Goal: Find specific page/section: Find specific page/section

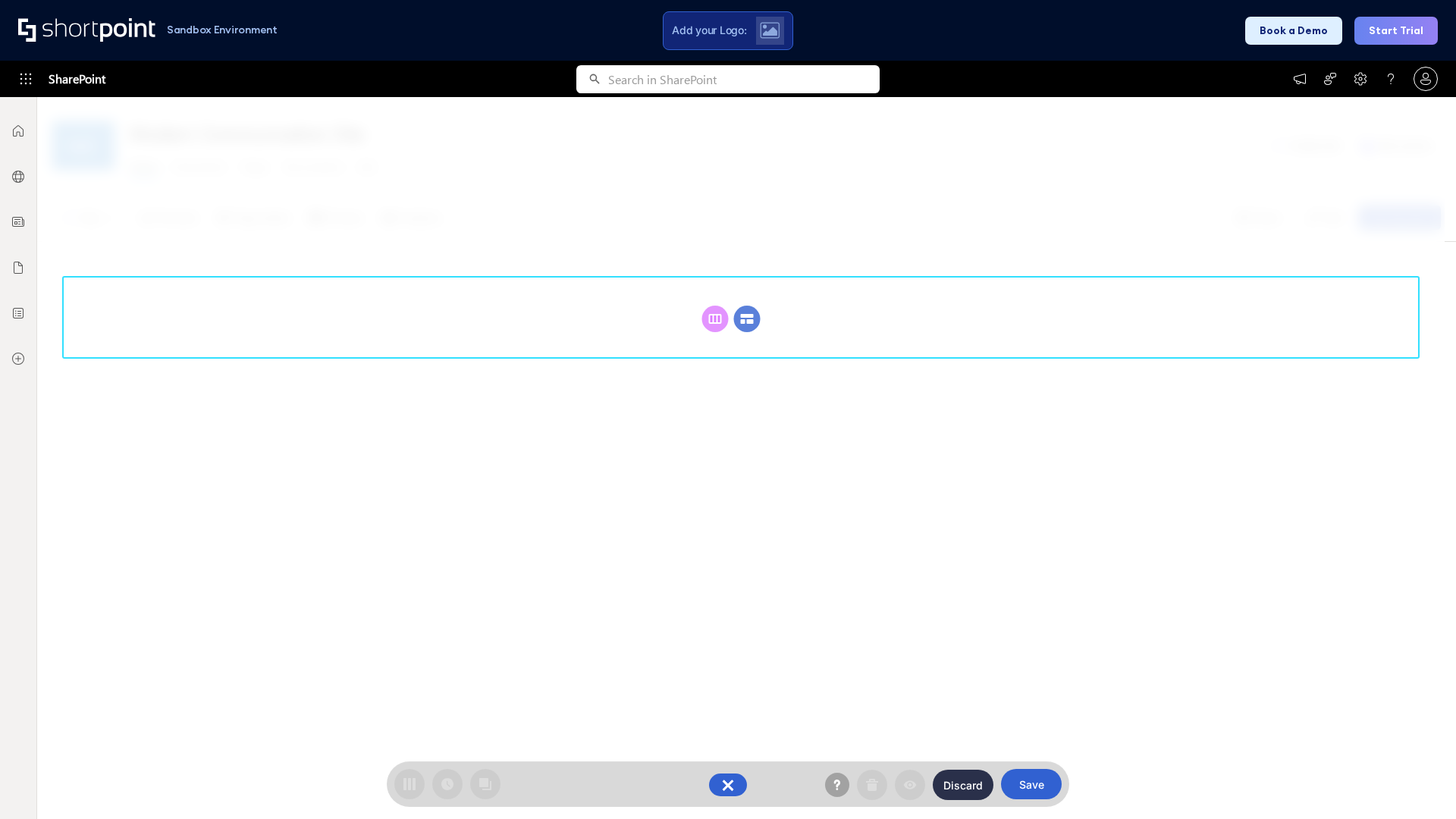
click at [747, 319] on circle at bounding box center [748, 320] width 27 height 27
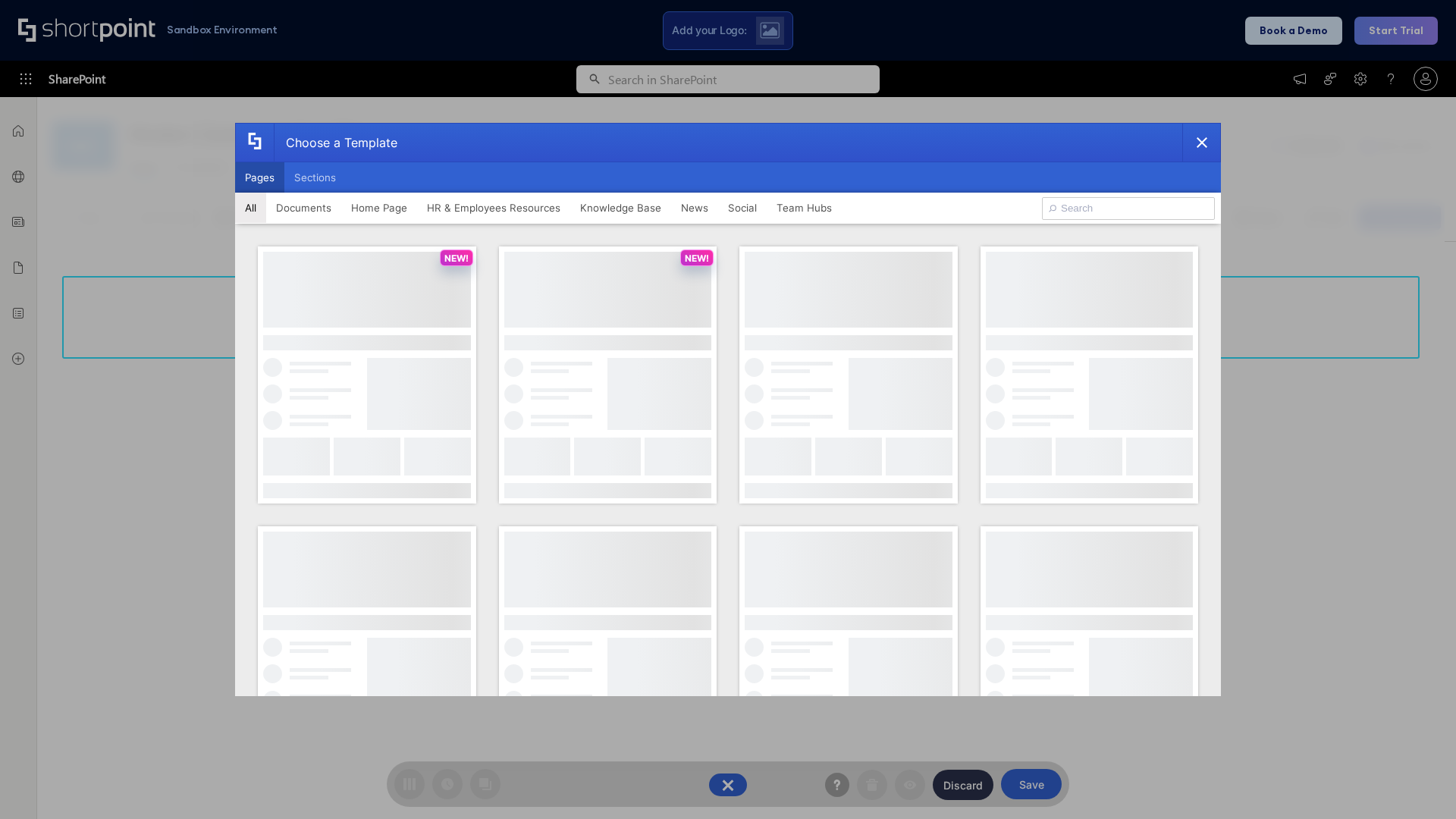
click at [260, 177] on button "Pages" at bounding box center [259, 178] width 49 height 31
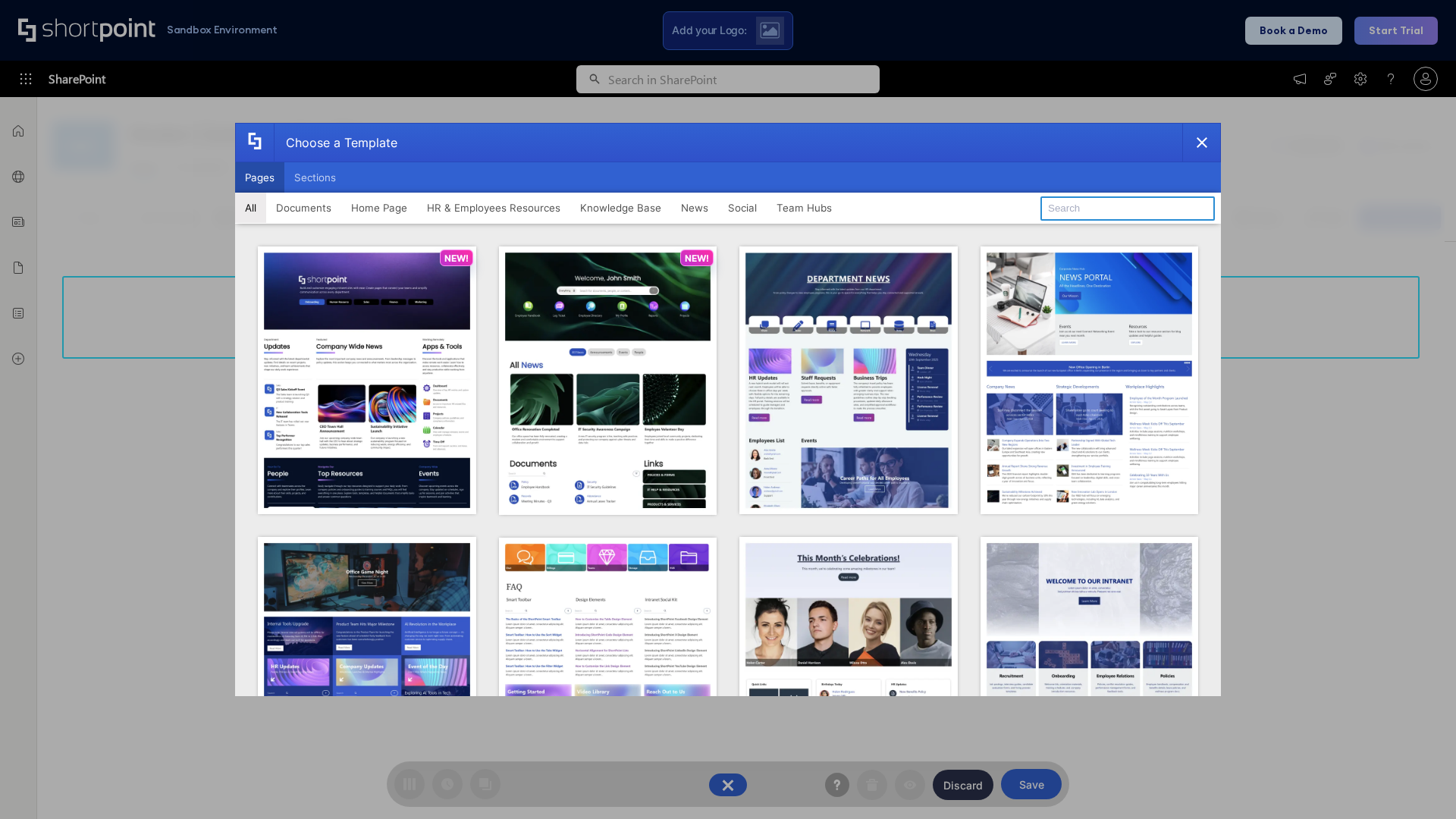
type input "News Portal 2"
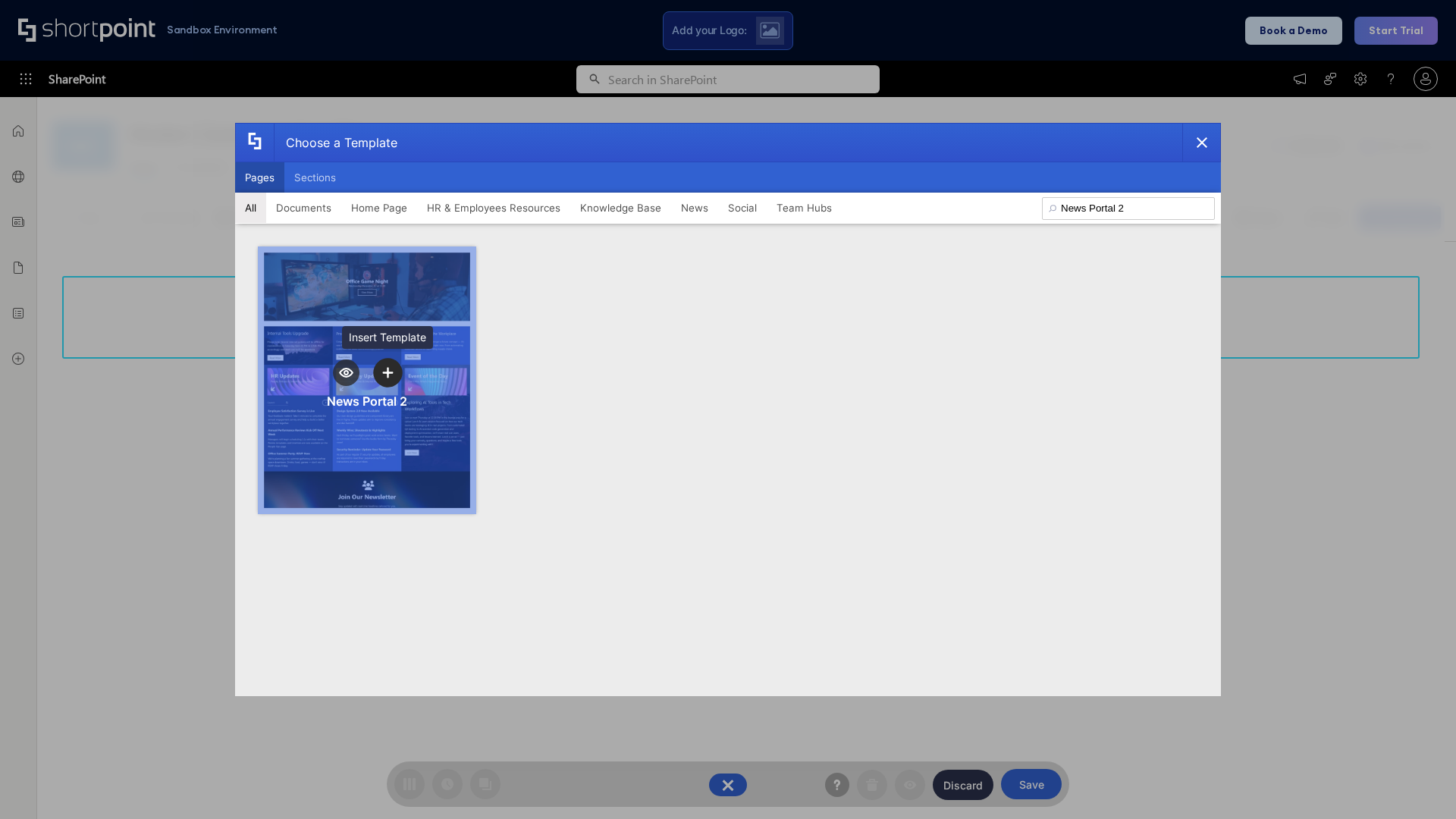
click at [388, 372] on icon "template selector" at bounding box center [387, 371] width 11 height 11
